Goal: Task Accomplishment & Management: Complete application form

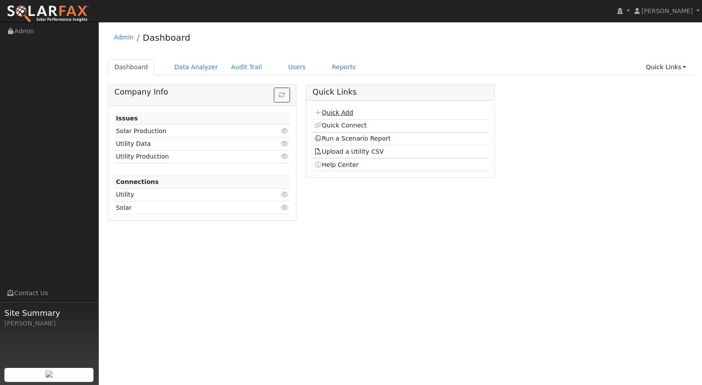
click at [336, 111] on link "Quick Add" at bounding box center [333, 112] width 39 height 7
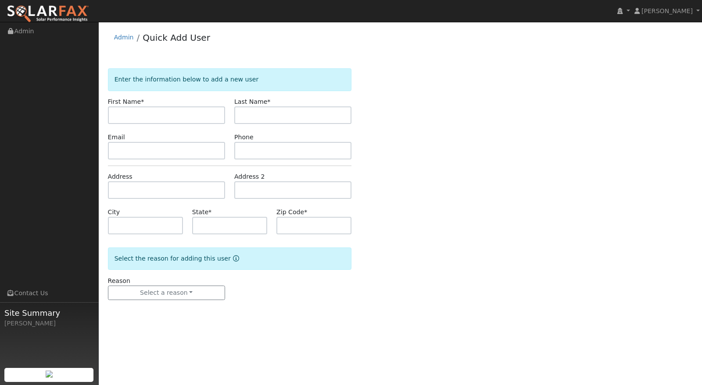
click at [151, 118] on input "text" at bounding box center [166, 116] width 117 height 18
type input "Jerry"
type input "Ralston"
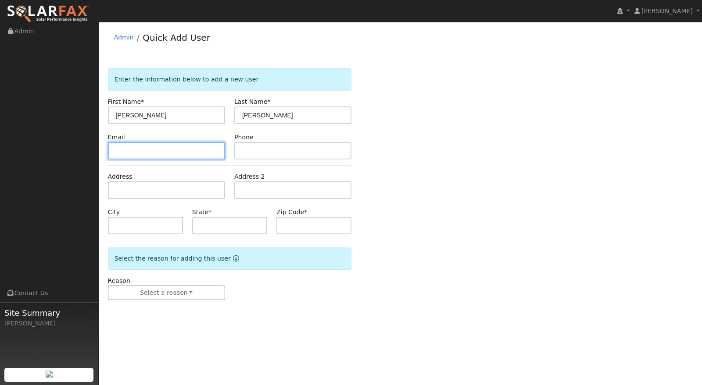
click at [125, 149] on input "text" at bounding box center [166, 151] width 117 height 18
paste input "jralstondc@gmail.com"
type input "jralstondc@gmail.com"
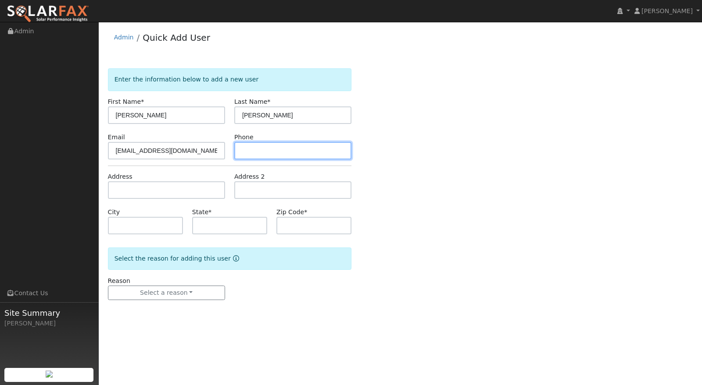
paste input "(805) 975-9121"
type input "(805) 975-9121"
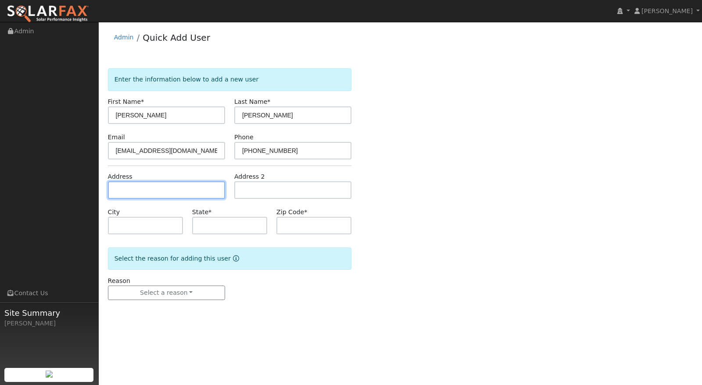
click at [145, 185] on input "text" at bounding box center [166, 191] width 117 height 18
paste input "1655 Sandalwood Lane, Templeton, CA 93465, USA"
type input "1655 Sandalwood Lane"
type input "Templeton"
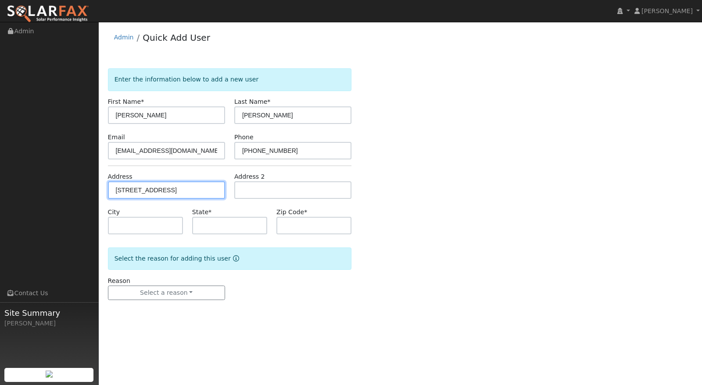
type input "CA"
type input "93465"
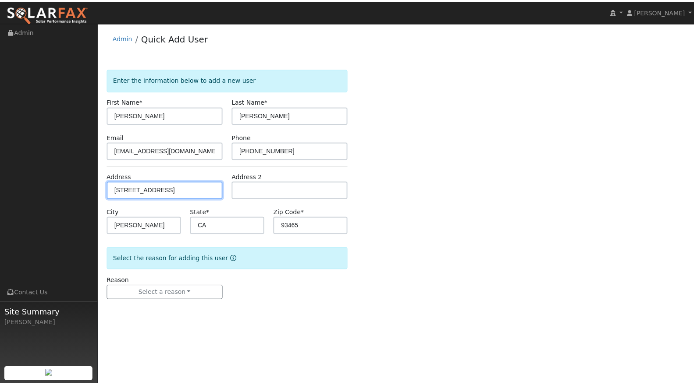
scroll to position [0, 0]
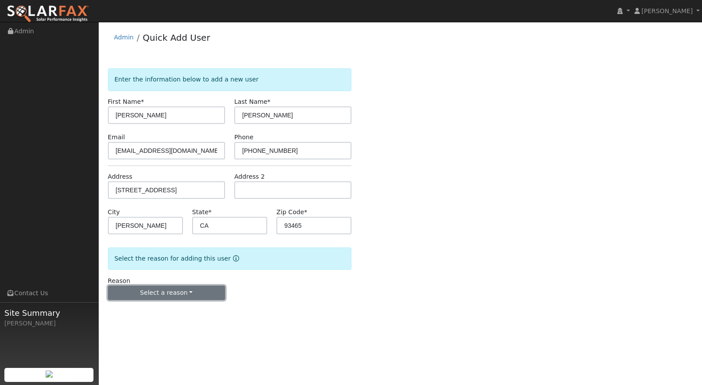
click at [203, 288] on button "Select a reason" at bounding box center [166, 293] width 117 height 15
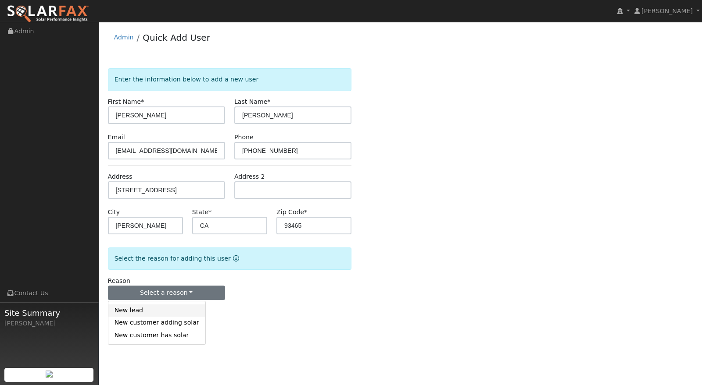
click at [175, 310] on link "New lead" at bounding box center [156, 311] width 97 height 12
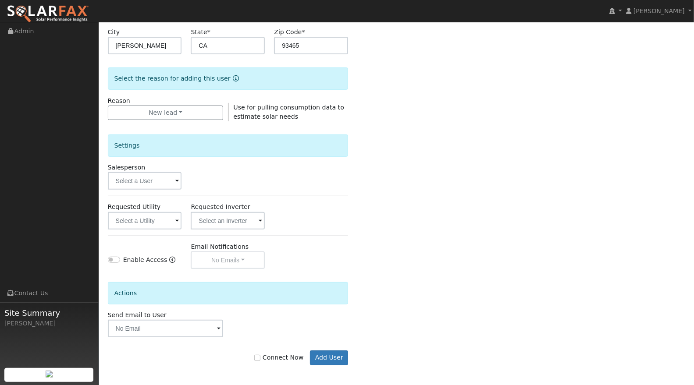
scroll to position [180, 0]
click at [260, 355] on input "Connect Now" at bounding box center [257, 358] width 6 height 6
checkbox input "true"
click at [336, 360] on button "Add User" at bounding box center [329, 358] width 38 height 15
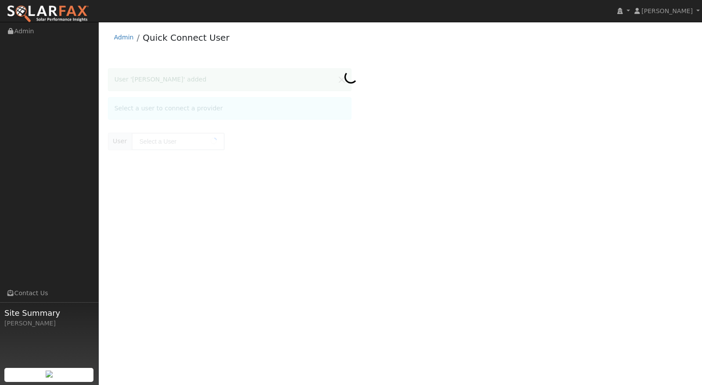
type input "[PERSON_NAME]"
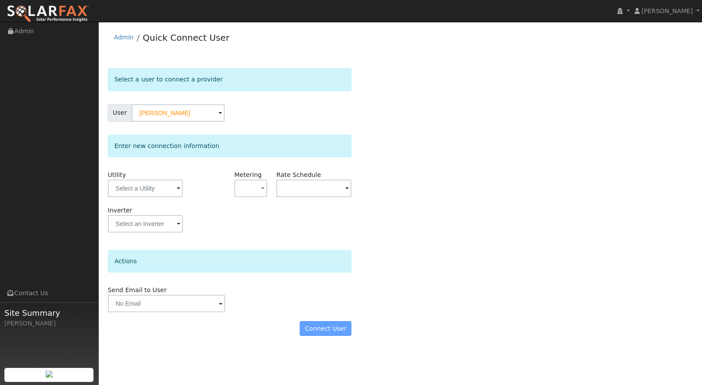
click at [178, 188] on span at bounding box center [179, 189] width 4 height 10
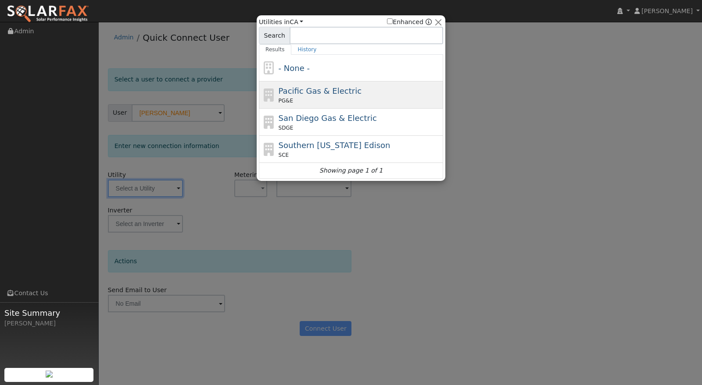
click at [325, 97] on div "PG&E" at bounding box center [359, 101] width 163 height 8
type input "PG&E"
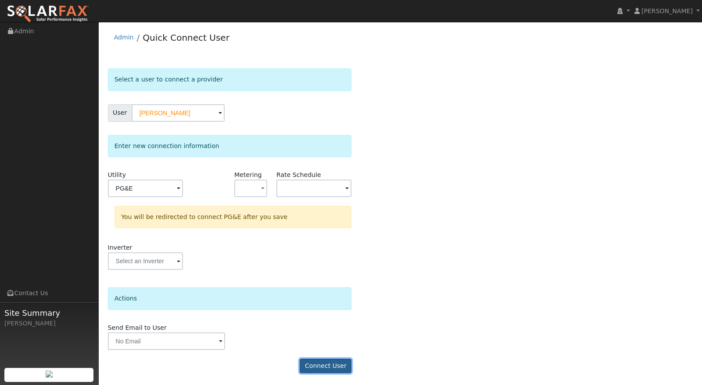
click at [331, 366] on button "Connect User" at bounding box center [325, 366] width 52 height 15
